Goal: Information Seeking & Learning: Learn about a topic

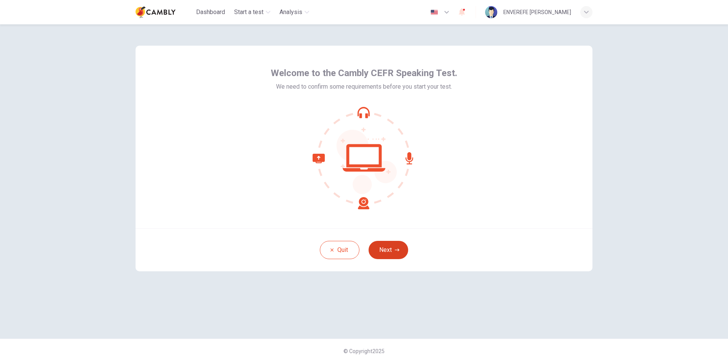
click at [391, 247] on button "Next" at bounding box center [388, 250] width 40 height 18
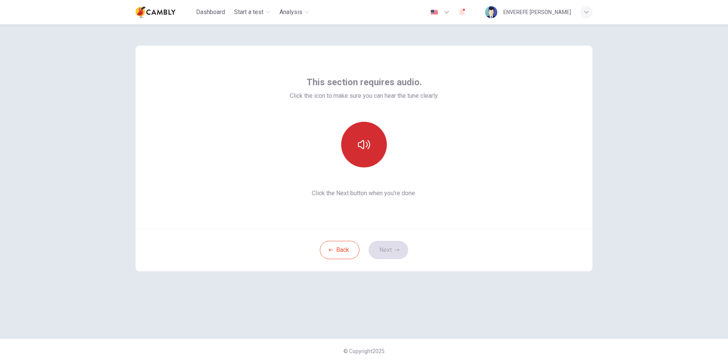
click at [365, 158] on button "button" at bounding box center [364, 145] width 46 height 46
click at [365, 156] on button "button" at bounding box center [364, 145] width 46 height 46
click at [517, 171] on div "This section requires audio. Click the icon to make sure you can hear the tune …" at bounding box center [364, 137] width 457 height 183
click at [642, 118] on div "This section requires audio. Click the icon to make sure you can hear the tune …" at bounding box center [364, 193] width 728 height 339
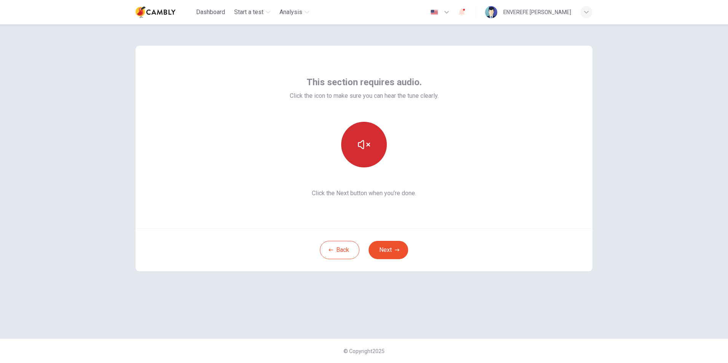
click at [363, 148] on icon "button" at bounding box center [364, 144] width 12 height 9
click at [390, 253] on button "Next" at bounding box center [388, 250] width 40 height 18
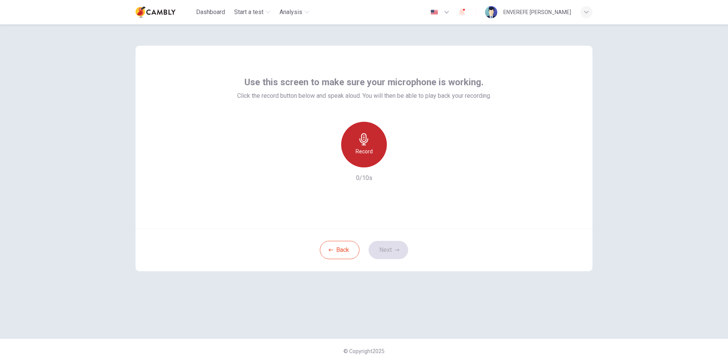
click at [363, 151] on h6 "Record" at bounding box center [363, 151] width 17 height 9
click at [364, 151] on h6 "Record" at bounding box center [362, 151] width 17 height 9
click at [386, 166] on icon "button" at bounding box center [386, 166] width 0 height 0
click at [339, 163] on div "button" at bounding box center [339, 164] width 0 height 6
click at [395, 249] on icon "button" at bounding box center [397, 250] width 5 height 5
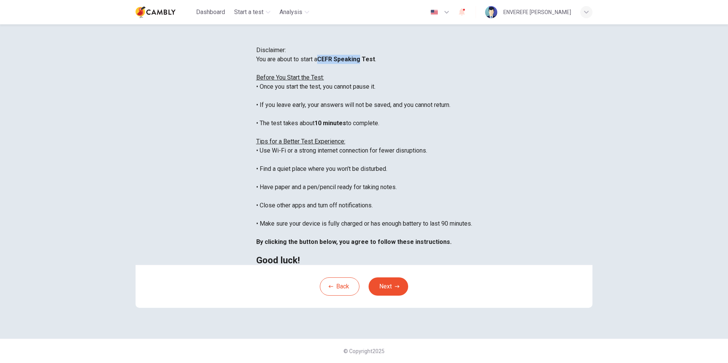
drag, startPoint x: 266, startPoint y: 110, endPoint x: 307, endPoint y: 112, distance: 40.8
click at [317, 63] on b "CEFR Speaking Test" at bounding box center [346, 59] width 58 height 7
copy b "CEFR Speaking"
click at [399, 289] on button "Next" at bounding box center [388, 286] width 40 height 18
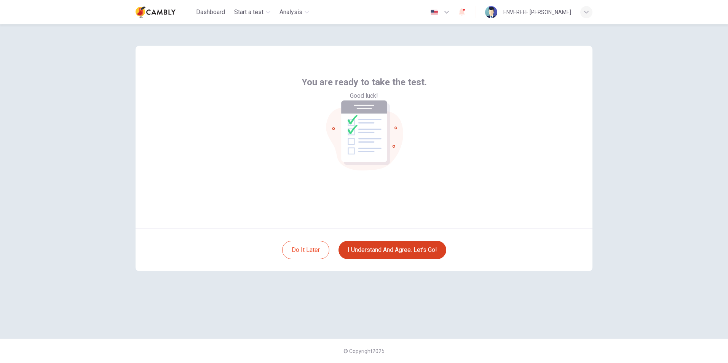
scroll to position [0, 0]
click at [422, 244] on button "I understand and agree. Let’s go!" at bounding box center [392, 250] width 108 height 18
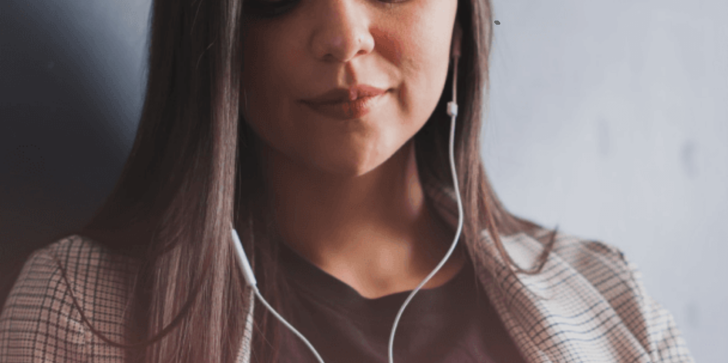
click at [2, 31] on button "button" at bounding box center [1, 34] width 2 height 7
click at [480, 21] on span at bounding box center [480, 21] width 0 height 0
drag, startPoint x: 502, startPoint y: 29, endPoint x: 485, endPoint y: 29, distance: 17.1
click at [480, 21] on span at bounding box center [480, 21] width 0 height 0
type input "*"
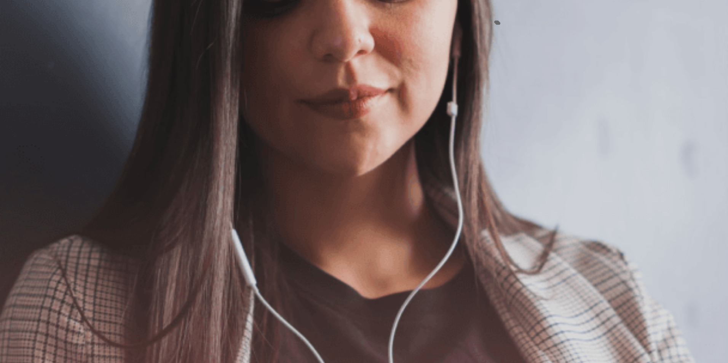
drag, startPoint x: 487, startPoint y: 29, endPoint x: 522, endPoint y: 31, distance: 35.4
click at [522, 31] on body "This site uses cookies, as explained in our Privacy Policy . If you agree to th…" at bounding box center [364, 181] width 728 height 363
click at [22, 39] on button "Continue" at bounding box center [11, 53] width 22 height 29
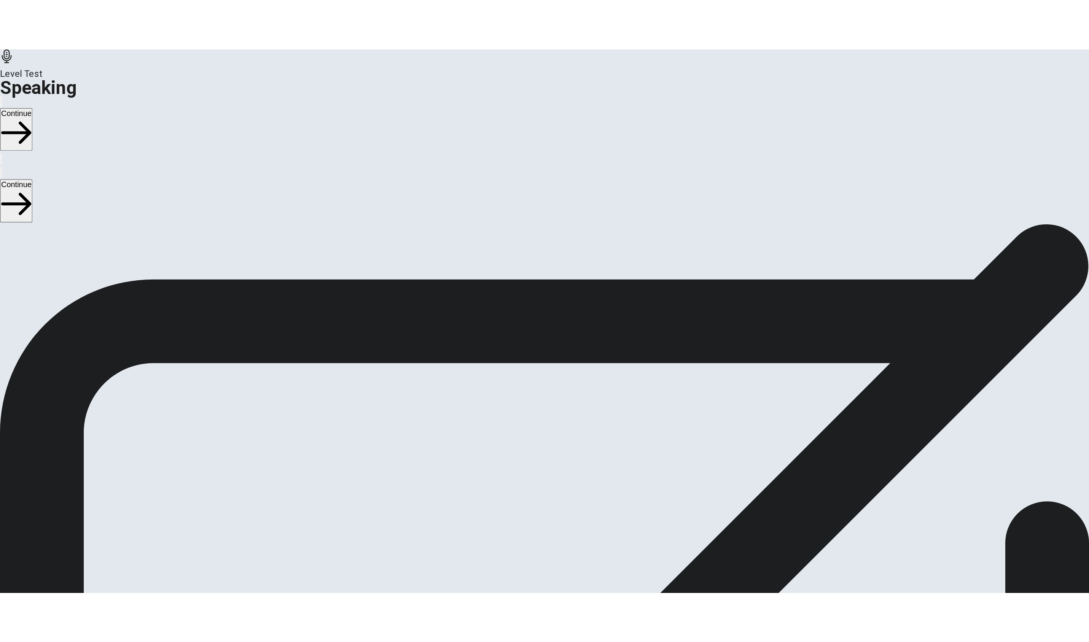
scroll to position [48, 0]
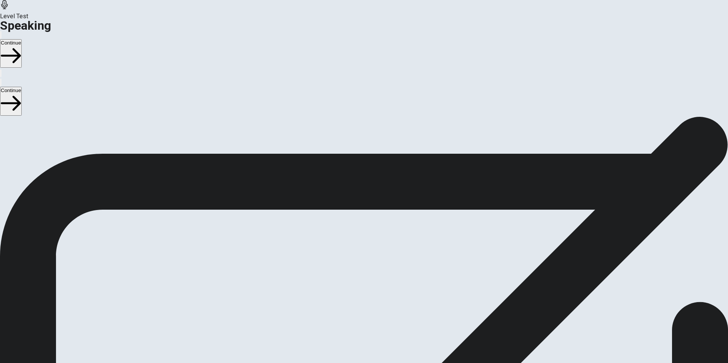
click at [355, 221] on button "Play Audio" at bounding box center [355, 224] width 2 height 7
click at [362, 226] on icon "Record Again" at bounding box center [357, 230] width 9 height 9
click at [363, 226] on icon "Play Audio" at bounding box center [358, 230] width 7 height 9
click at [1, 37] on icon "button" at bounding box center [1, 37] width 0 height 0
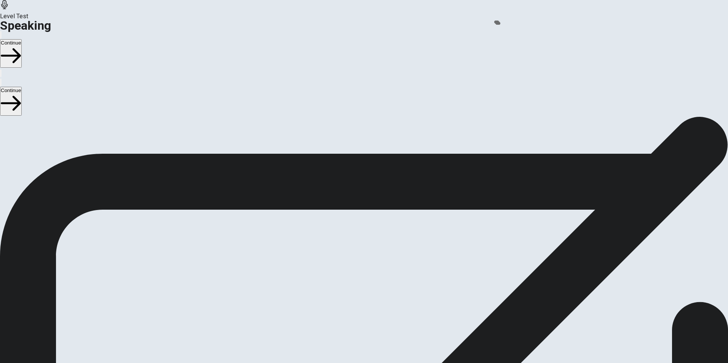
type input "***"
drag, startPoint x: 505, startPoint y: 28, endPoint x: 495, endPoint y: 34, distance: 11.9
click at [480, 21] on span at bounding box center [480, 21] width 0 height 0
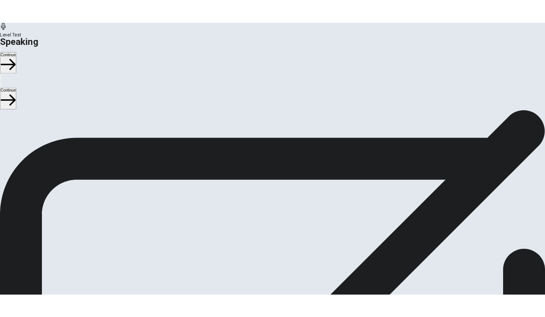
scroll to position [0, 0]
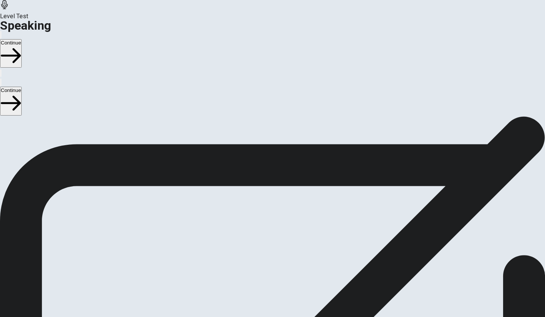
drag, startPoint x: 85, startPoint y: 179, endPoint x: 130, endPoint y: 181, distance: 44.6
click at [130, 181] on span "Check if your microphone works here. Record your voice. Try to play it back. If…" at bounding box center [97, 166] width 194 height 80
drag, startPoint x: 121, startPoint y: 180, endPoint x: 164, endPoint y: 180, distance: 43.4
click at [164, 180] on span "Check if your microphone works here. Record your voice. Try to play it back. If…" at bounding box center [97, 166] width 194 height 80
drag, startPoint x: 146, startPoint y: 178, endPoint x: 106, endPoint y: 177, distance: 40.0
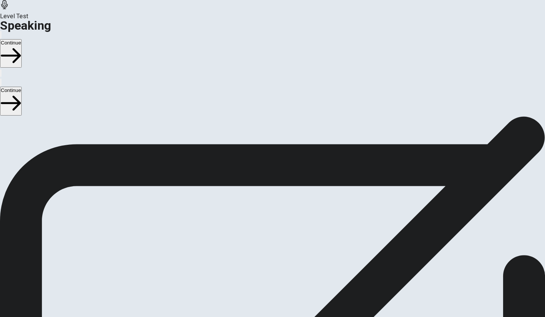
drag, startPoint x: 106, startPoint y: 177, endPoint x: 152, endPoint y: 180, distance: 46.1
click at [166, 180] on span "Check if your microphone works here. Record your voice. Try to play it back. If…" at bounding box center [97, 166] width 194 height 80
click at [134, 180] on span "Check if your microphone works here. Record your voice. Try to play it back. If…" at bounding box center [97, 166] width 194 height 80
drag, startPoint x: 397, startPoint y: 232, endPoint x: 385, endPoint y: 238, distance: 12.9
click at [284, 238] on div "00:00:15" at bounding box center [272, 242] width 23 height 69
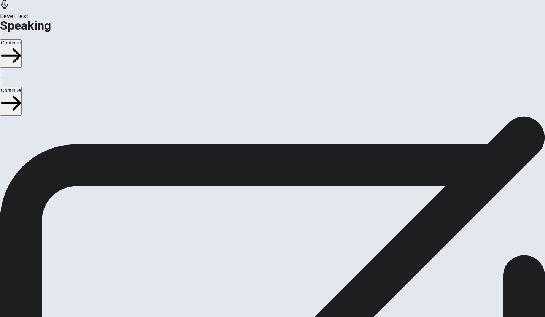
scroll to position [94, 0]
click at [264, 175] on button "Play Audio" at bounding box center [264, 178] width 2 height 7
click at [310, 183] on div "00:00:15" at bounding box center [272, 148] width 545 height 69
click at [457, 114] on div "00:00:15" at bounding box center [272, 148] width 545 height 69
click at [264, 175] on button "Play Audio" at bounding box center [264, 178] width 2 height 7
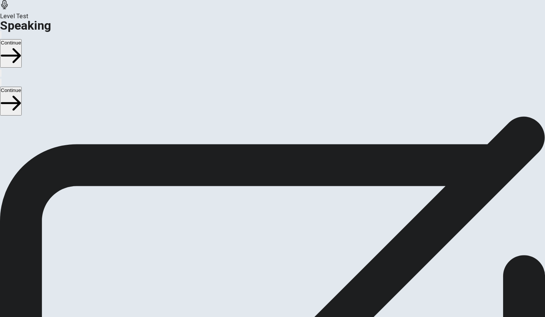
click at [378, 183] on div "00:00:15" at bounding box center [272, 148] width 545 height 69
click at [383, 183] on div "00:00:15" at bounding box center [272, 148] width 545 height 69
click at [263, 175] on button "Record Again" at bounding box center [262, 178] width 2 height 7
click at [271, 181] on icon "Play Audio" at bounding box center [267, 185] width 7 height 9
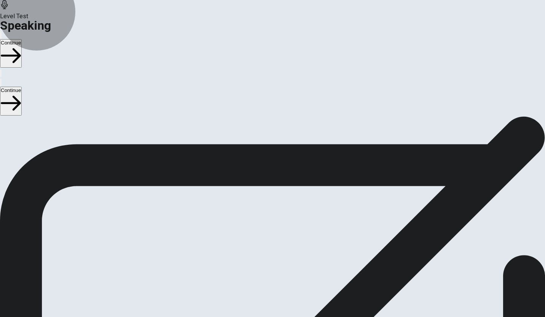
click at [22, 39] on button "Continue" at bounding box center [11, 53] width 22 height 29
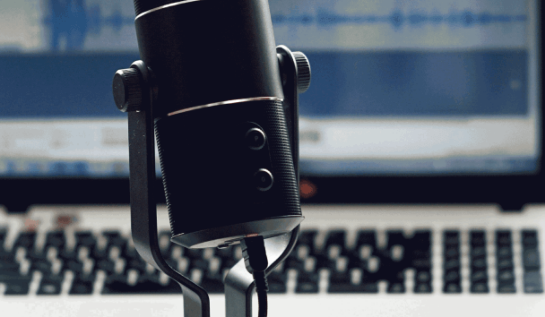
click at [138, 104] on u "15 seconds to prepare" at bounding box center [107, 100] width 61 height 7
drag, startPoint x: 151, startPoint y: 150, endPoint x: 178, endPoint y: 152, distance: 27.1
click at [138, 104] on u "15 seconds to prepare" at bounding box center [107, 100] width 61 height 7
click at [22, 39] on button "Continue" at bounding box center [11, 53] width 22 height 29
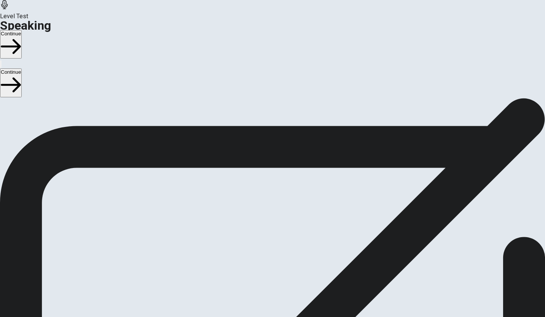
scroll to position [0, 0]
click at [22, 30] on button "Continue" at bounding box center [11, 44] width 22 height 29
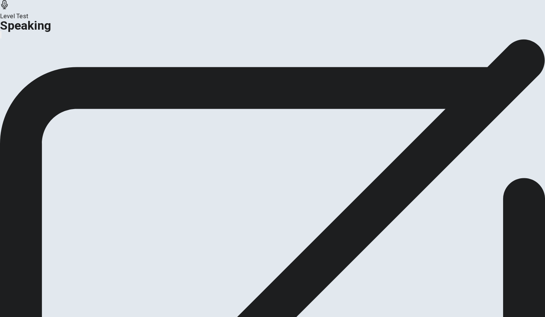
click at [30, 95] on button "Analysis" at bounding box center [15, 90] width 30 height 10
